Goal: Task Accomplishment & Management: Use online tool/utility

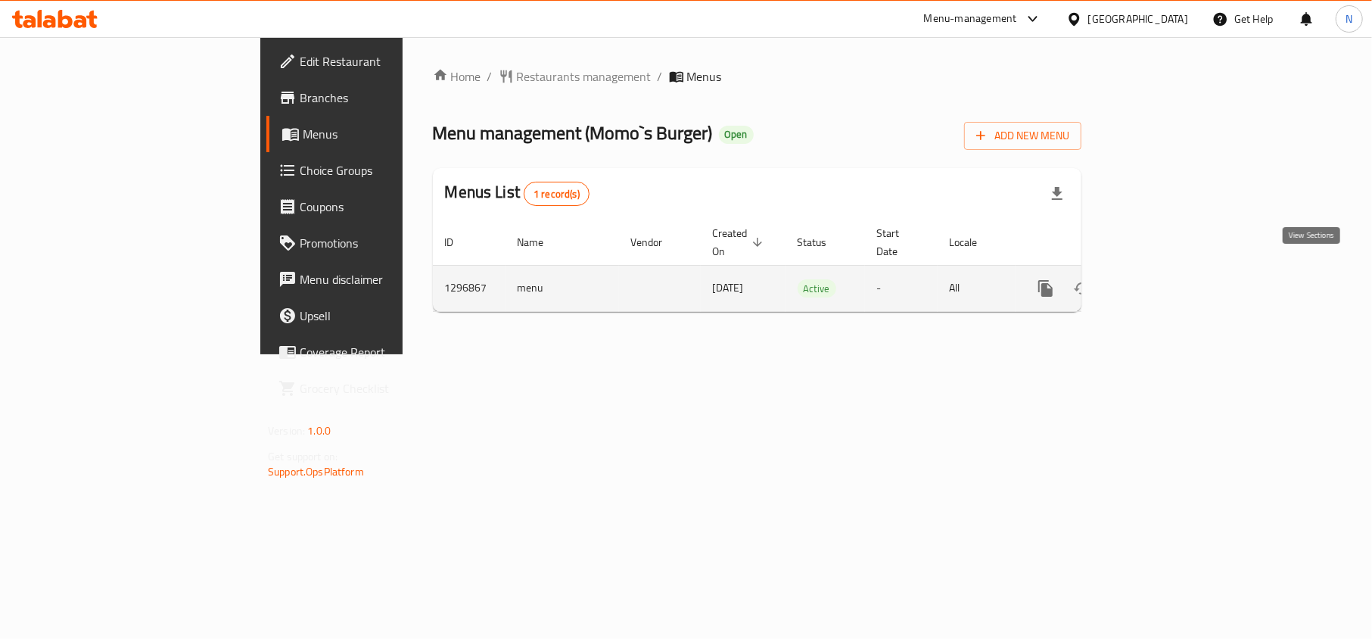
click at [1164, 279] on icon "enhanced table" at bounding box center [1155, 288] width 18 height 18
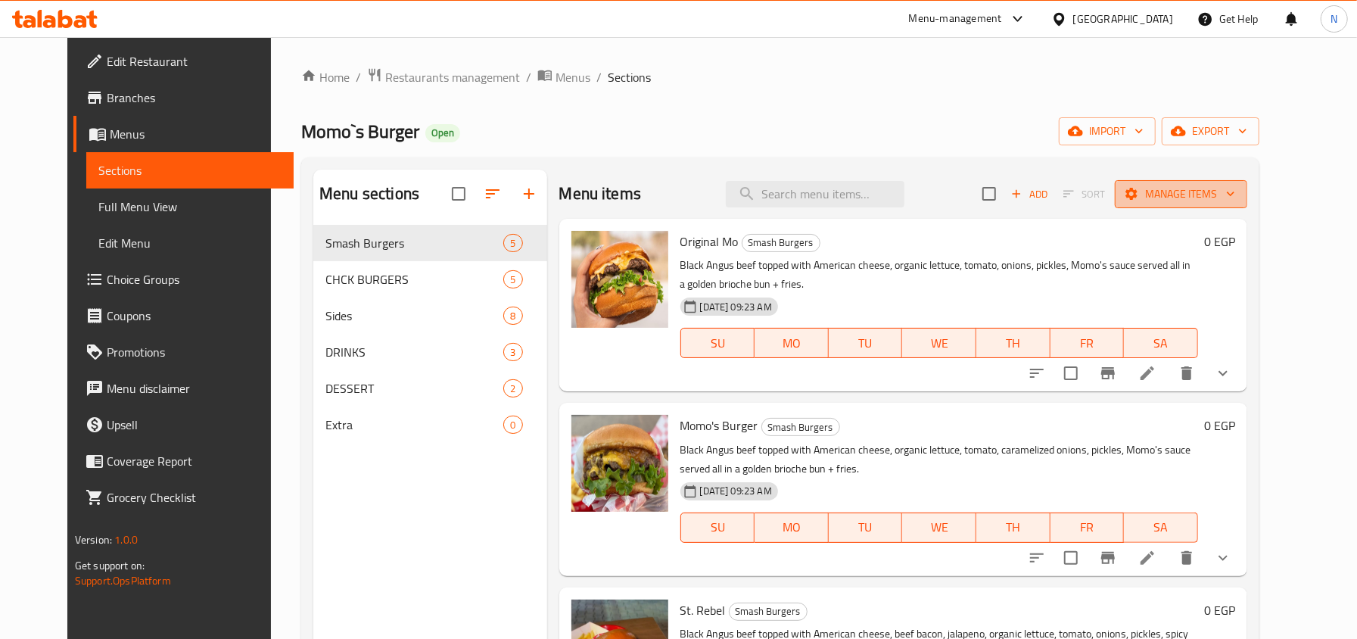
click at [1247, 204] on button "Manage items" at bounding box center [1181, 194] width 132 height 28
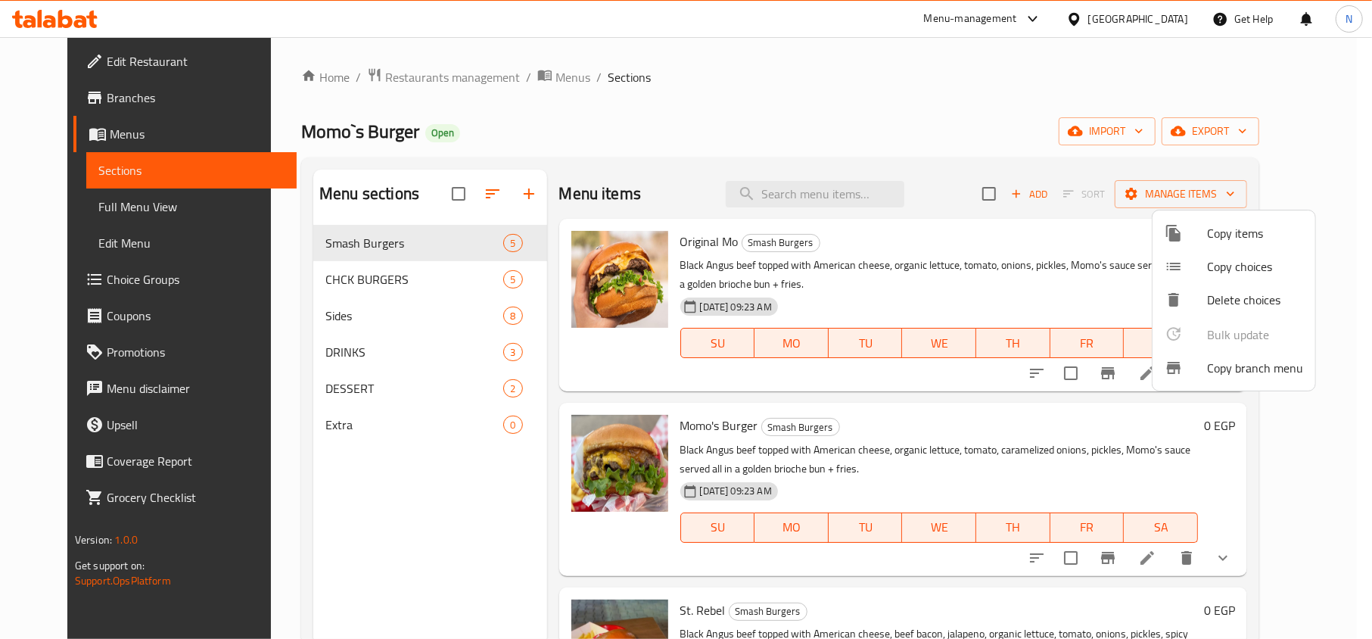
click at [1202, 361] on div at bounding box center [1186, 368] width 42 height 18
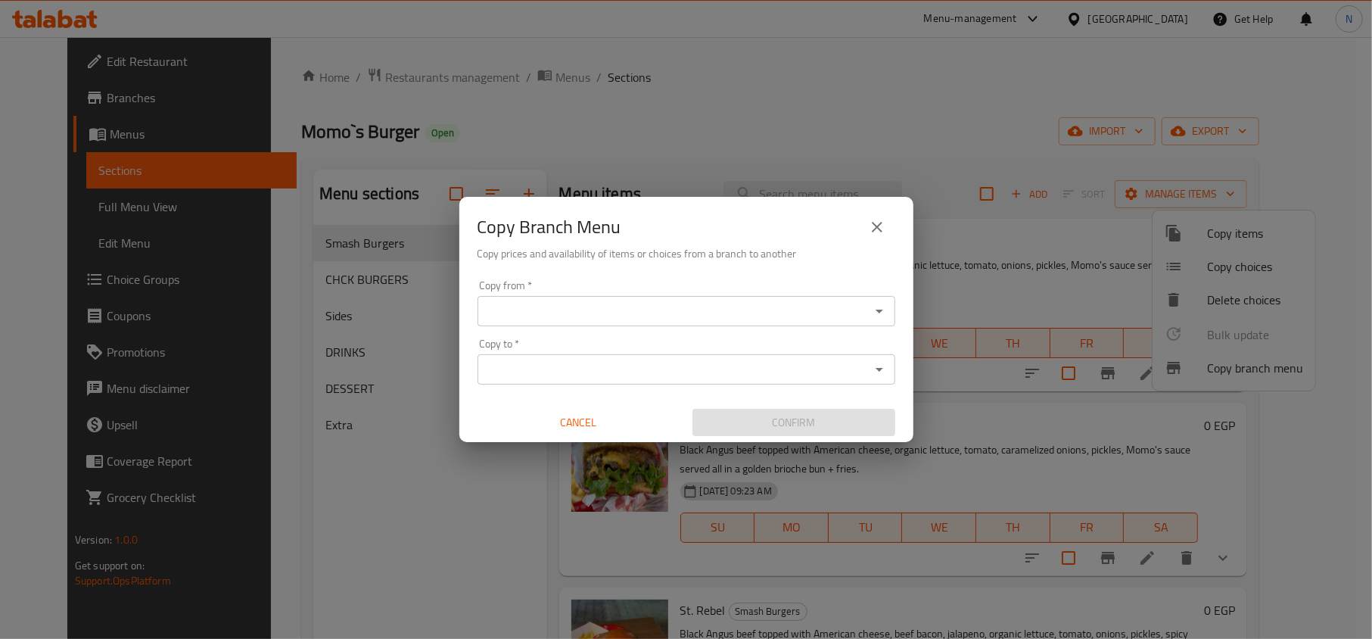
click at [675, 306] on input "Copy from   *" at bounding box center [674, 311] width 384 height 21
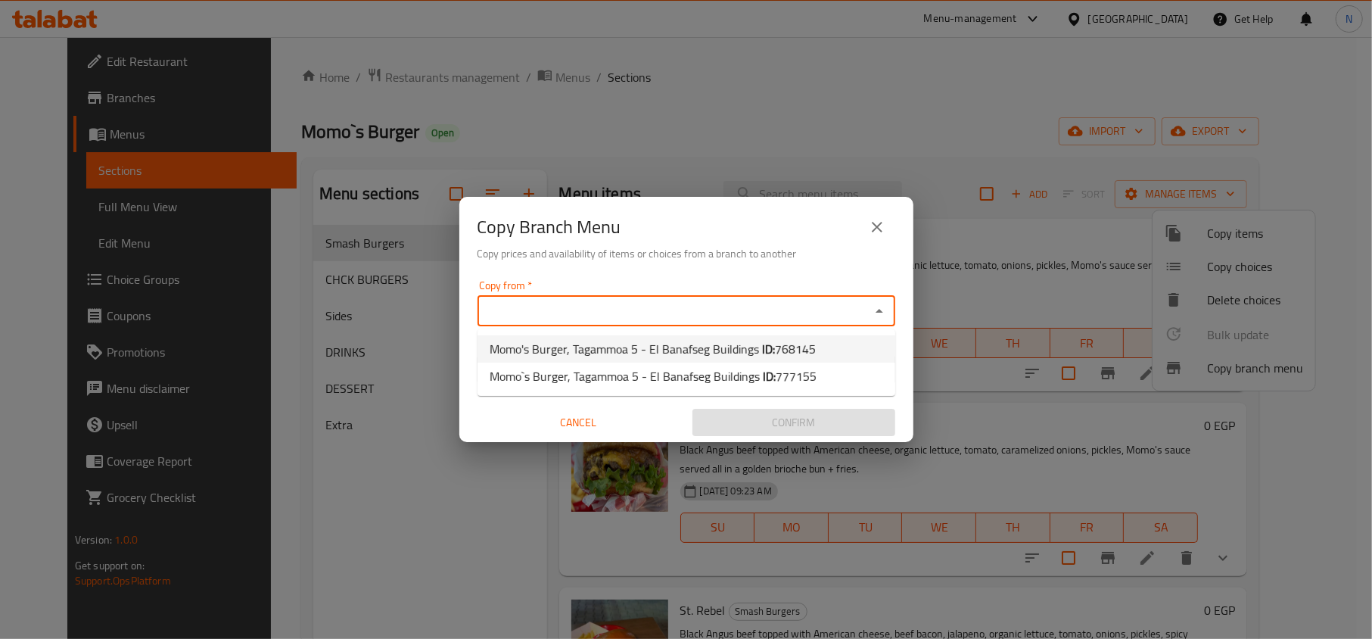
click at [637, 336] on li "Momo's Burger, Tagammoa 5 - El Banafseg Buildings ID: 768145" at bounding box center [687, 348] width 418 height 27
type input "Momo's Burger, Tagammoa 5 - El Banafseg Buildings"
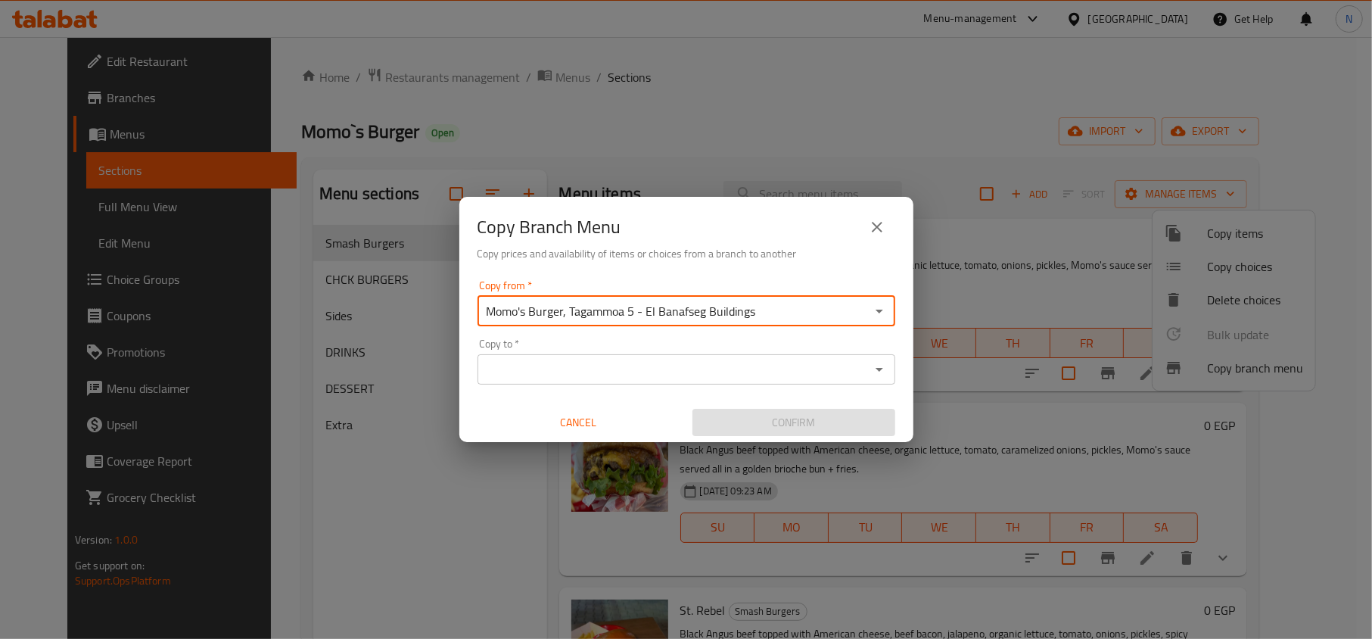
click at [642, 356] on div "Copy to *" at bounding box center [687, 369] width 418 height 30
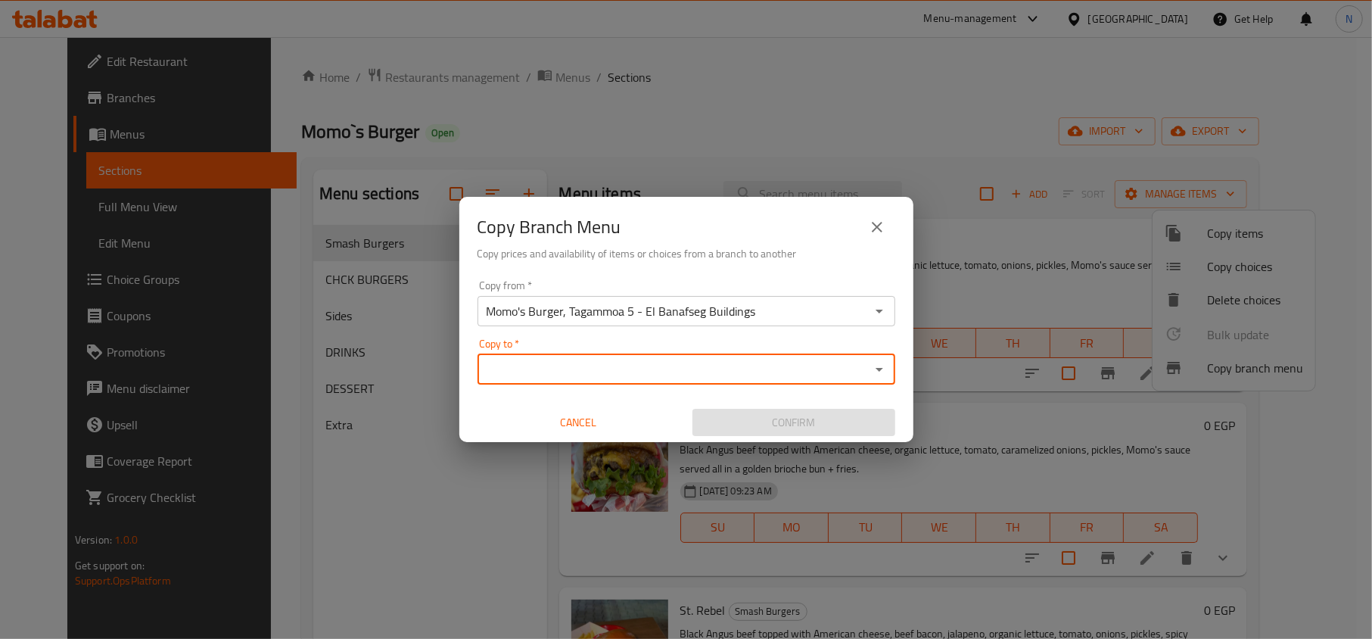
click at [643, 363] on input "Copy to   *" at bounding box center [674, 369] width 384 height 21
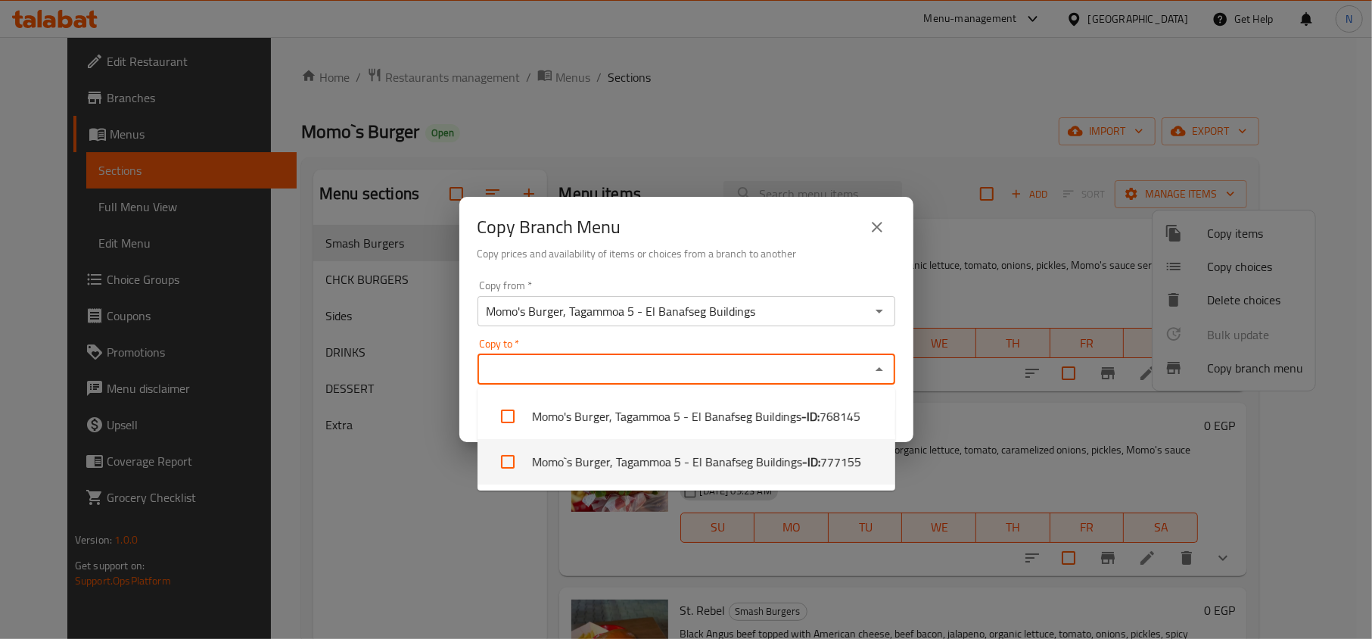
click at [640, 455] on li "Momo`s Burger, Tagammoa 5 - El Banafseg Buildings - ID: 777155" at bounding box center [687, 461] width 418 height 45
checkbox input "true"
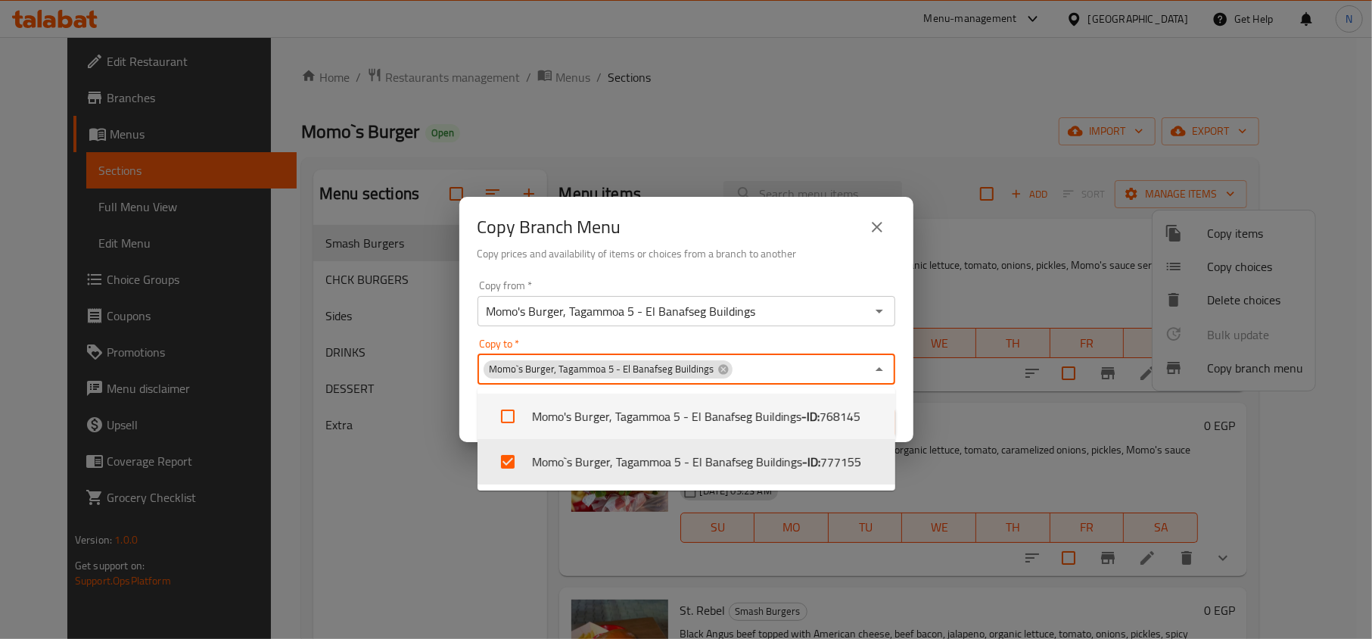
click at [730, 269] on div "Copy Branch Menu Copy prices and availability of items or choices from a branch…" at bounding box center [686, 235] width 454 height 77
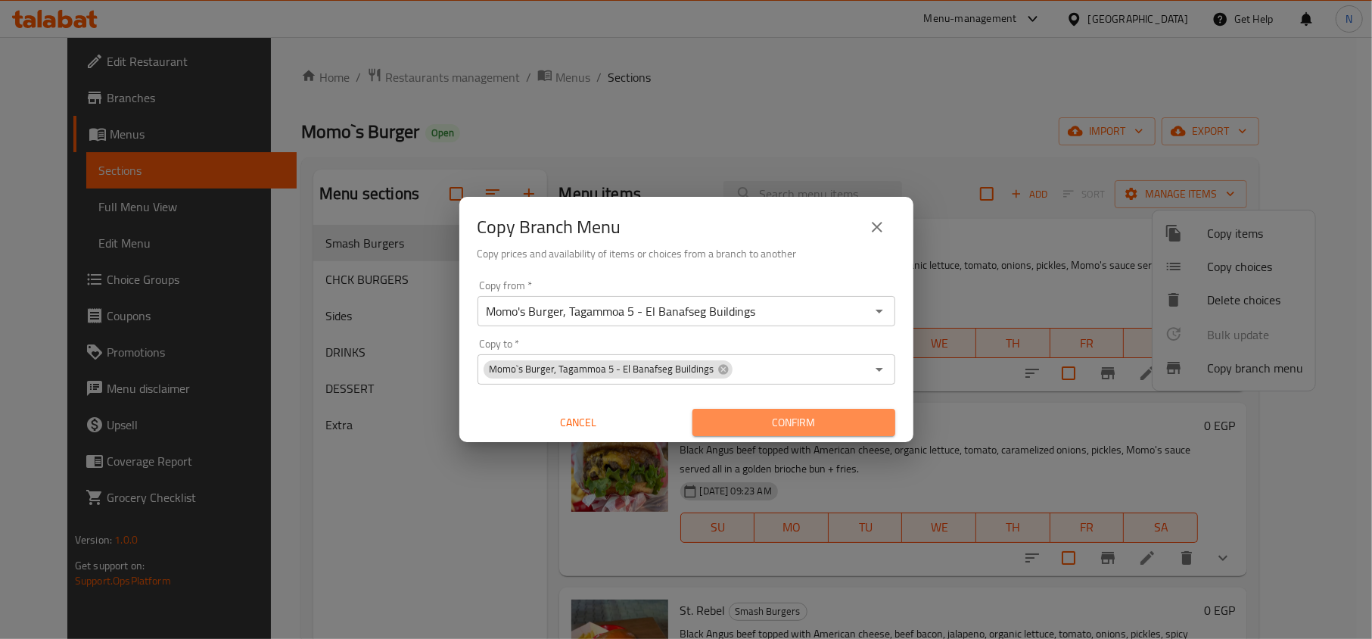
click at [754, 419] on span "Confirm" at bounding box center [794, 422] width 179 height 19
